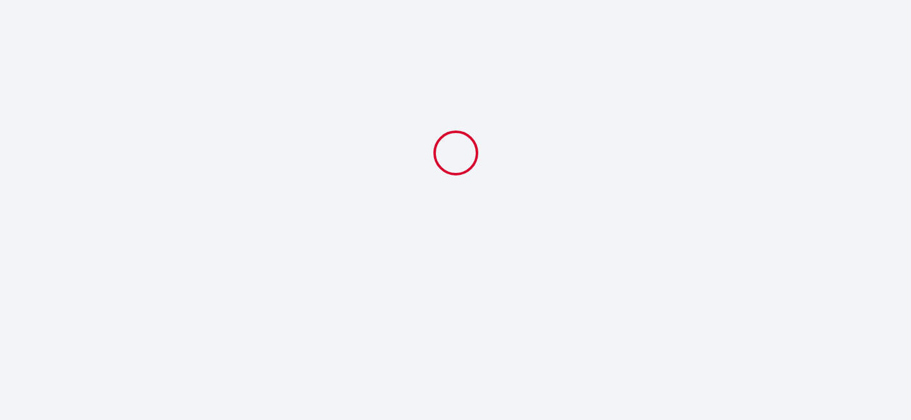
select select
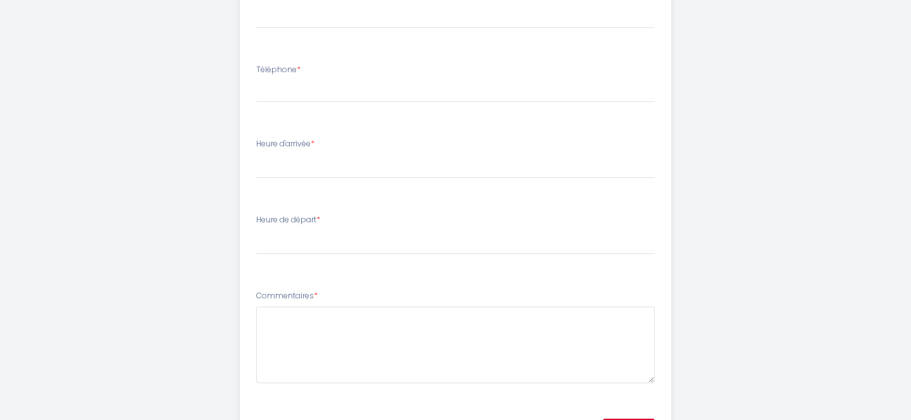
scroll to position [442, 0]
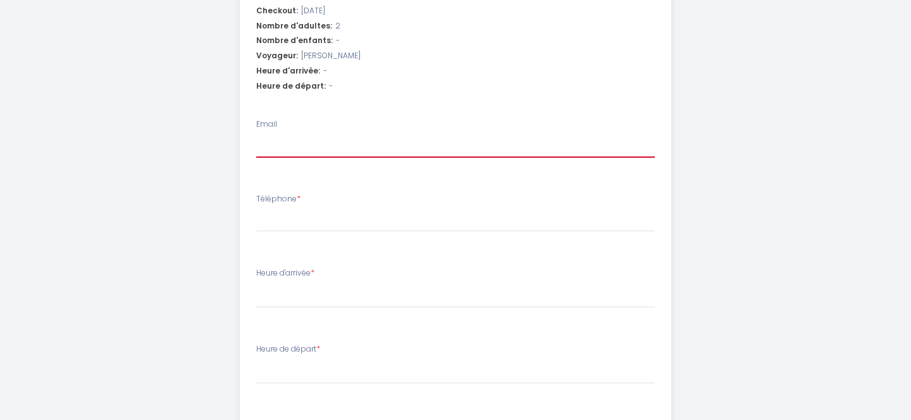
click at [299, 142] on input "Email" at bounding box center [455, 146] width 399 height 23
type input "[PERSON_NAME][EMAIL_ADDRESS][DOMAIN_NAME]"
select select
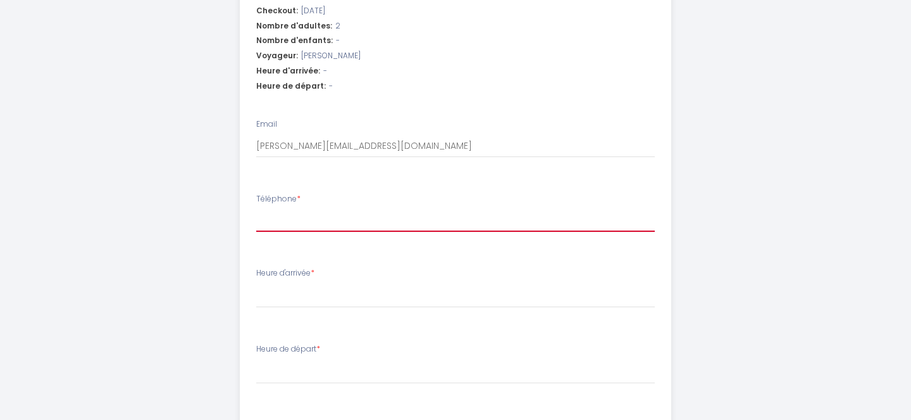
click at [318, 216] on input "Téléphone *" at bounding box center [455, 220] width 399 height 23
type input "0"
select select
type input "06"
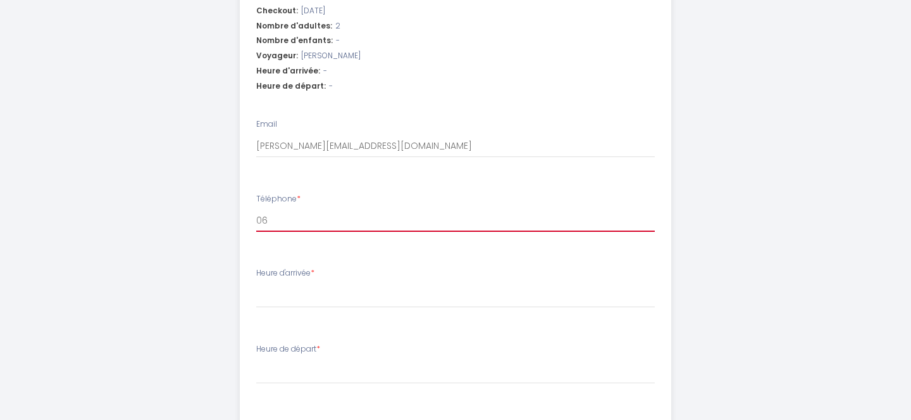
select select
type input "064"
select select
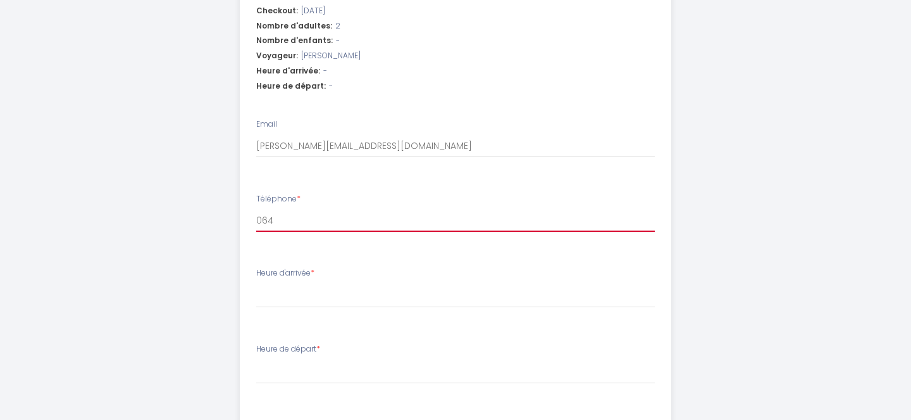
type input "0645"
select select
type input "06454"
select select
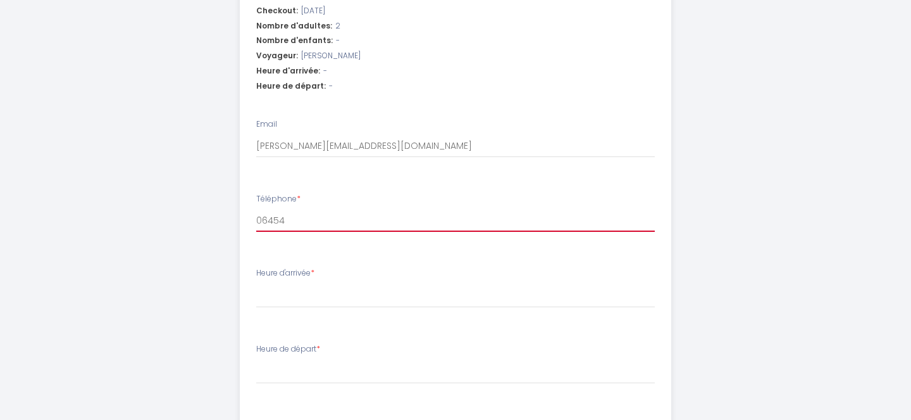
select select
type input "064545"
select select
type input "0645451"
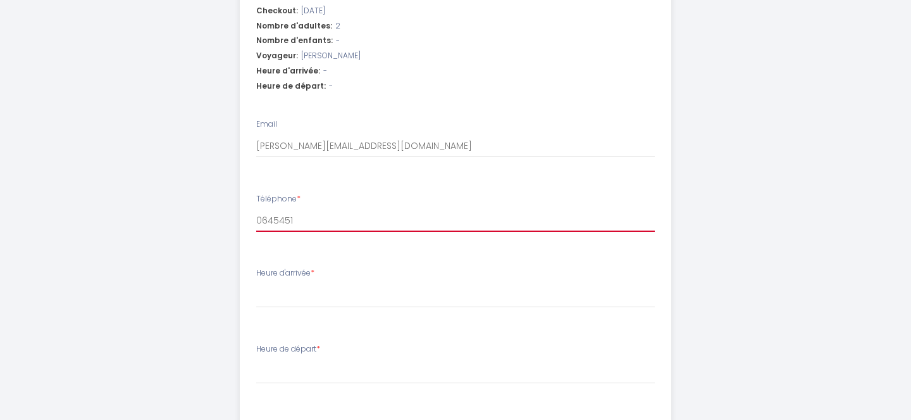
select select
type input "06454510"
select select
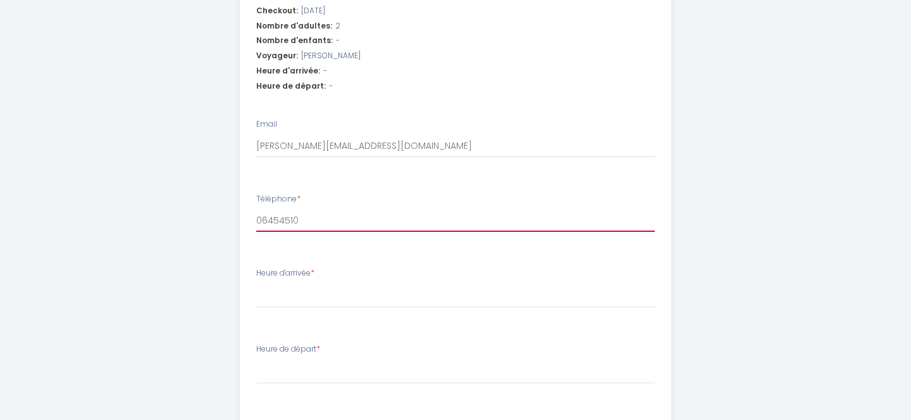
type input "064545107"
select select
type input "0645451075"
select select
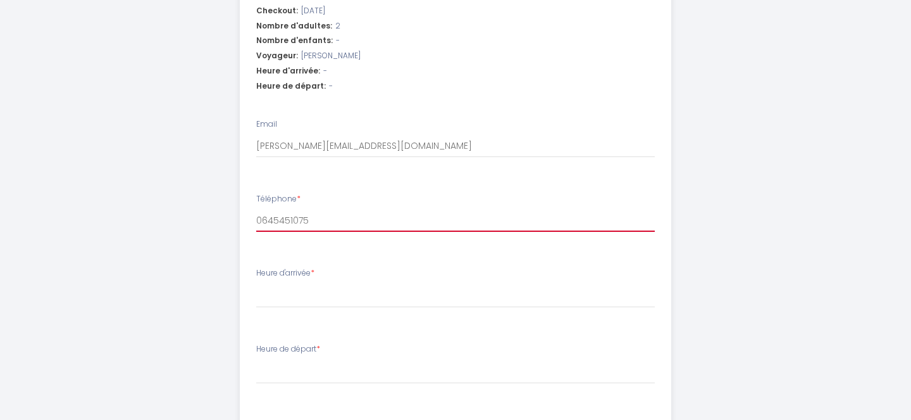
select select
type input "0645451075"
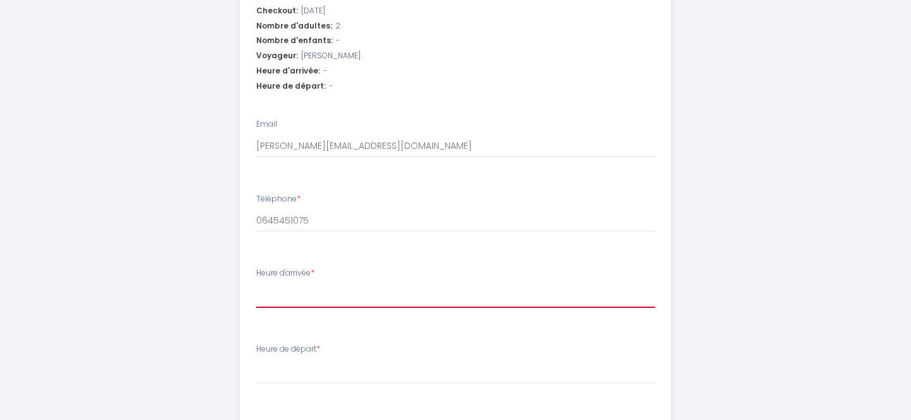
click at [302, 294] on select "14:00 14:30 15:00 15:30 16:00 16:30 17:00 17:30 18:00 18:30 19:00 19:30 20:00 2…" at bounding box center [455, 295] width 399 height 24
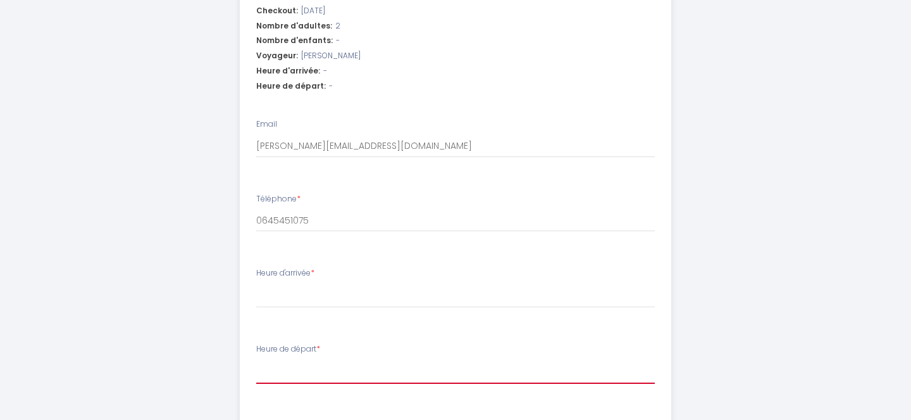
click at [271, 366] on select "00:00 00:30 01:00 01:30 02:00 02:30 03:00 03:30 04:00 04:30 05:00 05:30 06:00 0…" at bounding box center [455, 371] width 399 height 24
select select "11:00"
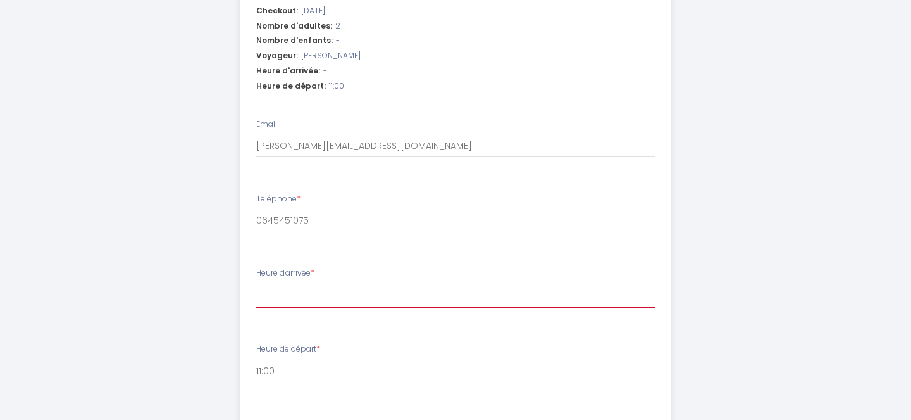
click at [288, 298] on select "14:00 14:30 15:00 15:30 16:00 16:30 17:00 17:30 18:00 18:30 19:00 19:30 20:00 2…" at bounding box center [455, 295] width 399 height 24
click at [281, 297] on select "14:00 14:30 15:00 15:30 16:00 16:30 17:00 17:30 18:00 18:30 19:00 19:30 20:00 2…" at bounding box center [455, 295] width 399 height 24
select select "14:30"
click at [702, 317] on div "*[PERSON_NAME] 3* [GEOGRAPHIC_DATA] Étape 1 de 1 Afin de confirmer votre arrivé…" at bounding box center [456, 89] width 648 height 1063
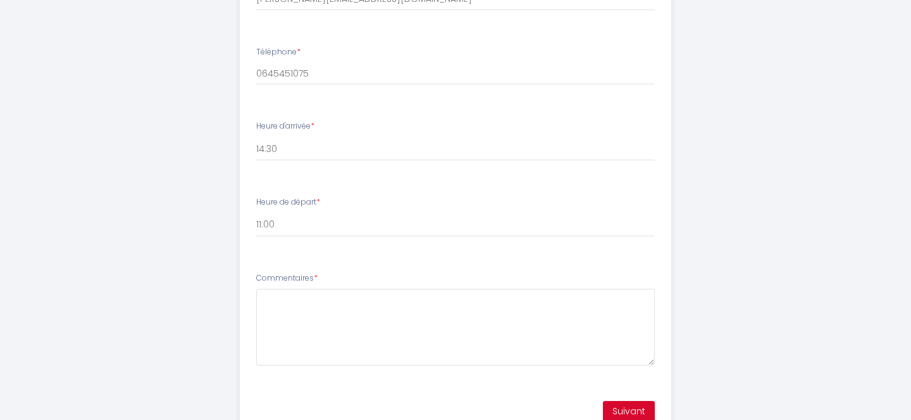
scroll to position [636, 0]
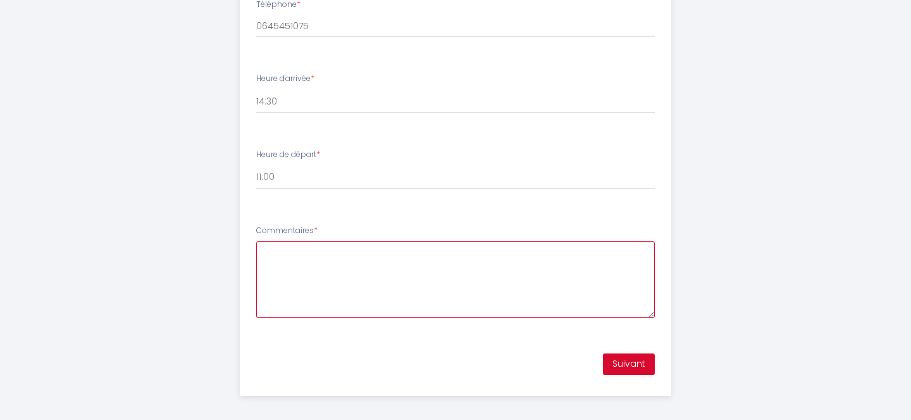
click at [532, 280] on textarea "Commentaires *" at bounding box center [455, 279] width 399 height 77
click at [423, 277] on textarea "Commentaires *" at bounding box center [455, 279] width 399 height 77
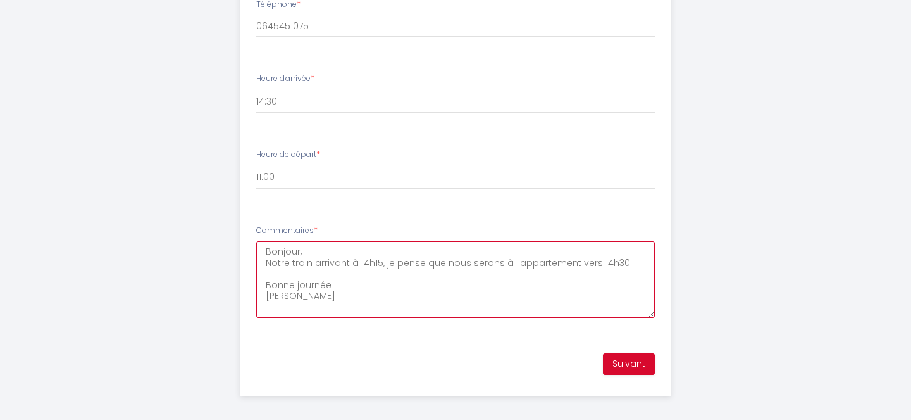
type textarea "Bonjour, Notre train arrivant à 14h15, je pense que nous serons à l'appartement…"
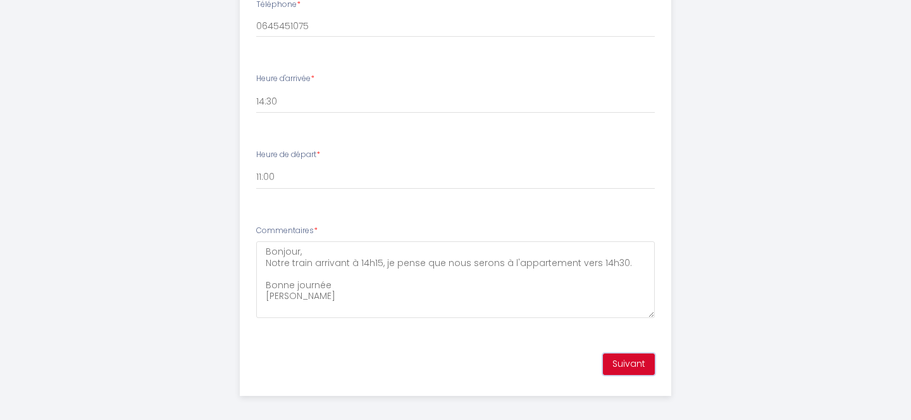
click at [629, 371] on button "Suivant" at bounding box center [629, 364] width 52 height 22
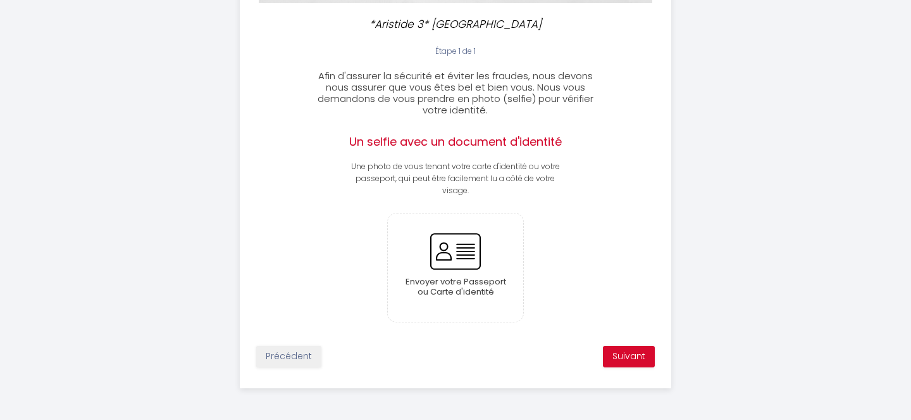
scroll to position [290, 0]
